Goal: Task Accomplishment & Management: Complete application form

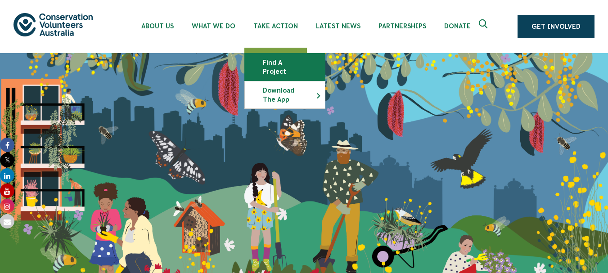
click at [290, 62] on link "Find a project" at bounding box center [285, 67] width 80 height 27
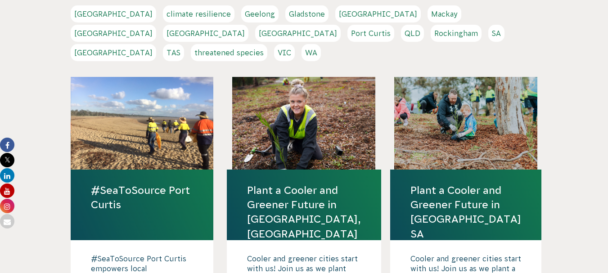
scroll to position [218, 0]
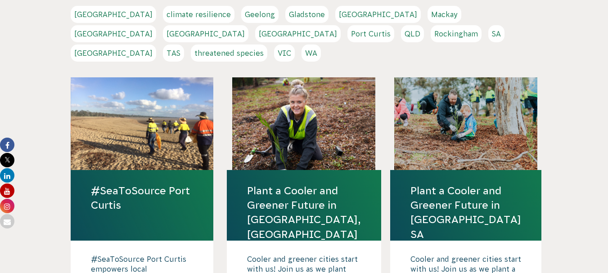
click at [401, 29] on link "QLD" at bounding box center [412, 33] width 23 height 17
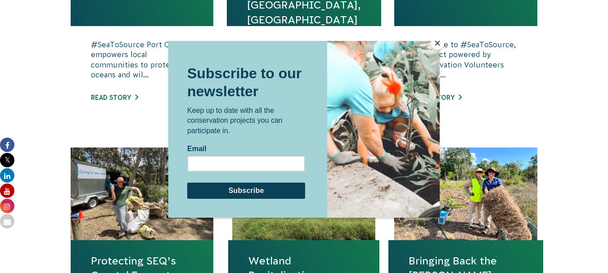
scroll to position [483, 0]
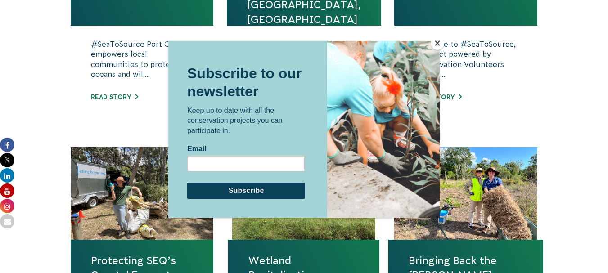
click at [436, 41] on button "Close" at bounding box center [437, 42] width 13 height 13
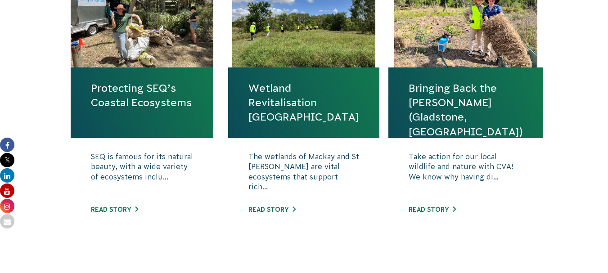
scroll to position [655, 0]
